Goal: Task Accomplishment & Management: Complete application form

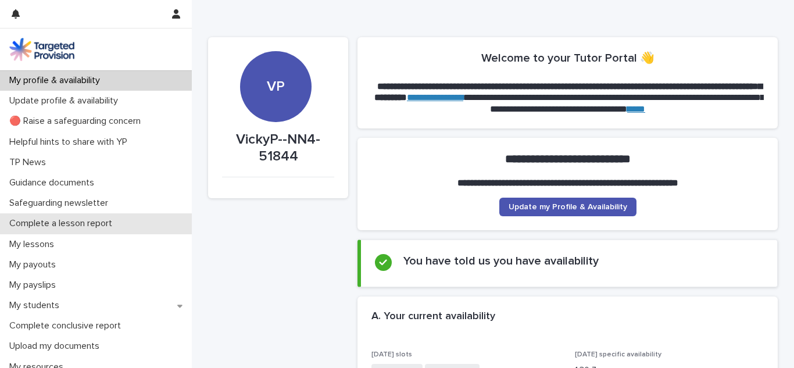
click at [65, 215] on div "Complete a lesson report" at bounding box center [96, 223] width 192 height 20
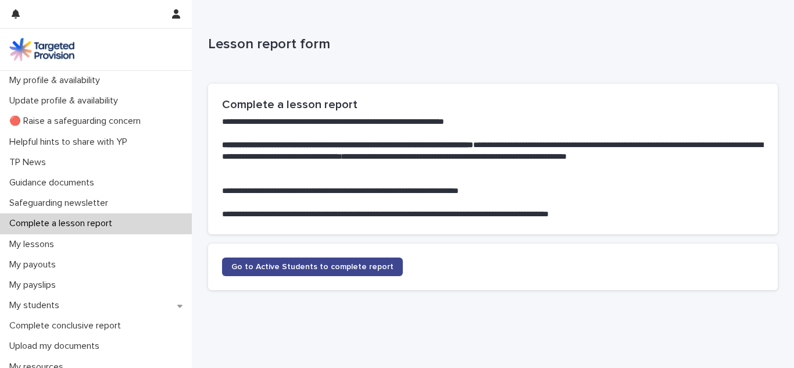
click at [285, 266] on span "Go to Active Students to complete report" at bounding box center [312, 267] width 162 height 8
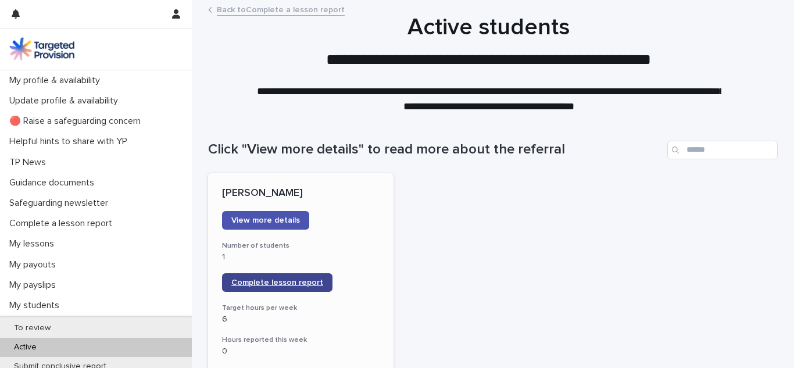
click at [272, 284] on span "Complete lesson report" at bounding box center [277, 282] width 92 height 8
